Goal: Transaction & Acquisition: Purchase product/service

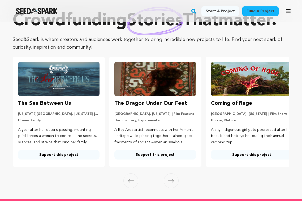
scroll to position [0, 0]
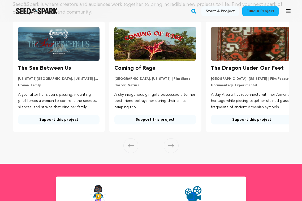
scroll to position [58, 0]
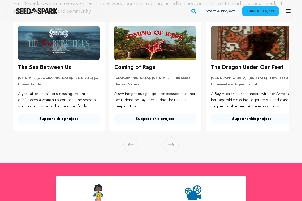
click at [153, 123] on link "Support this project" at bounding box center [155, 119] width 82 height 10
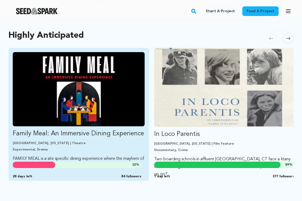
scroll to position [292, 0]
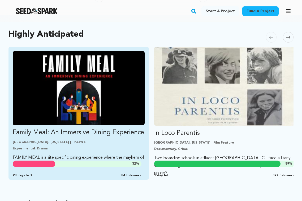
click at [55, 131] on p "Family Meal: An Immersive Dining Experience" at bounding box center [79, 132] width 132 height 8
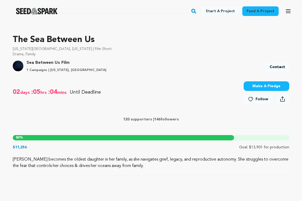
scroll to position [153, 0]
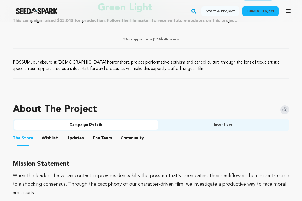
scroll to position [245, 0]
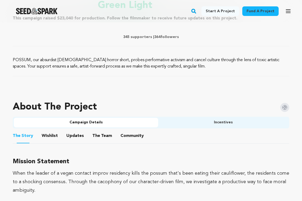
click at [99, 131] on button "The Team" at bounding box center [102, 136] width 13 height 13
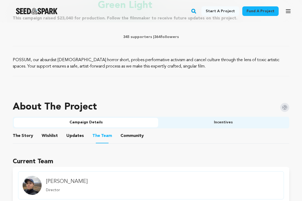
click at [75, 135] on button "Updates" at bounding box center [75, 136] width 13 height 13
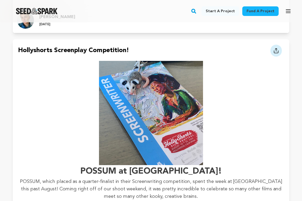
scroll to position [991, 0]
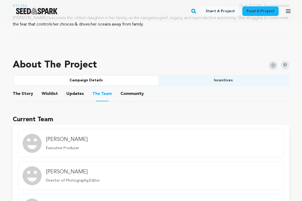
scroll to position [294, 0]
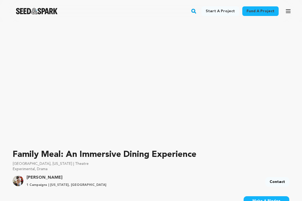
scroll to position [37, 0]
